Goal: Find specific page/section: Find specific page/section

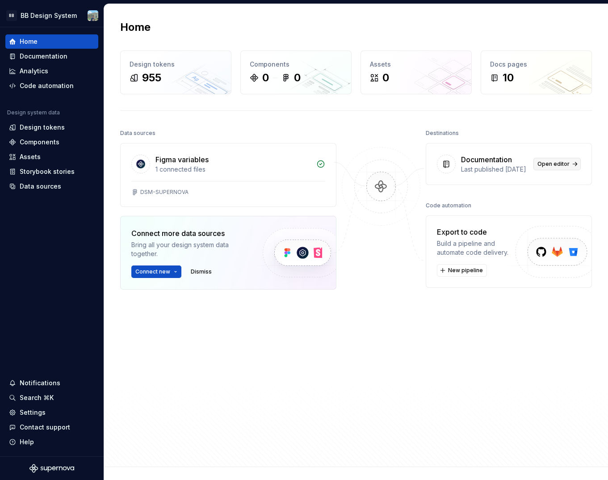
click at [541, 167] on span "Open editor" at bounding box center [553, 163] width 32 height 7
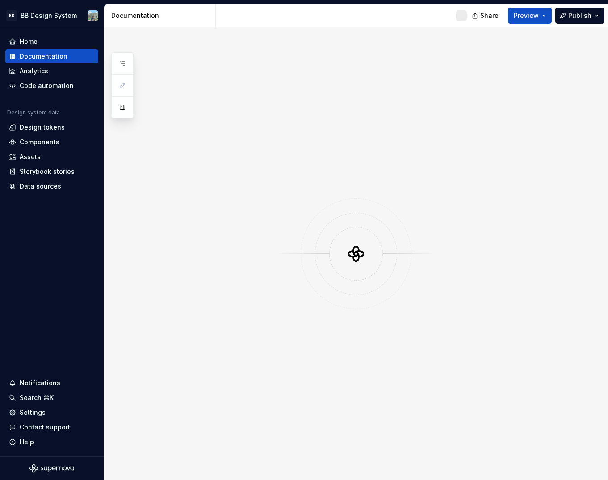
click at [353, 100] on div at bounding box center [356, 253] width 504 height 452
